Goal: Information Seeking & Learning: Learn about a topic

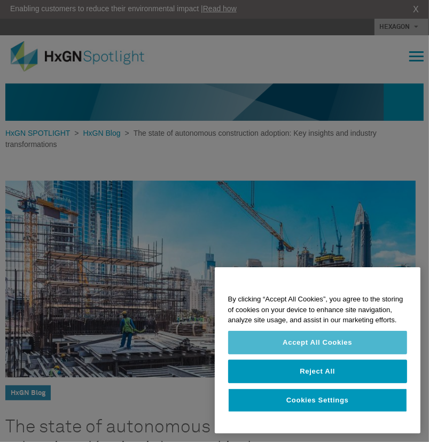
click at [319, 335] on button "Accept All Cookies" at bounding box center [317, 343] width 179 height 24
